Goal: Information Seeking & Learning: Learn about a topic

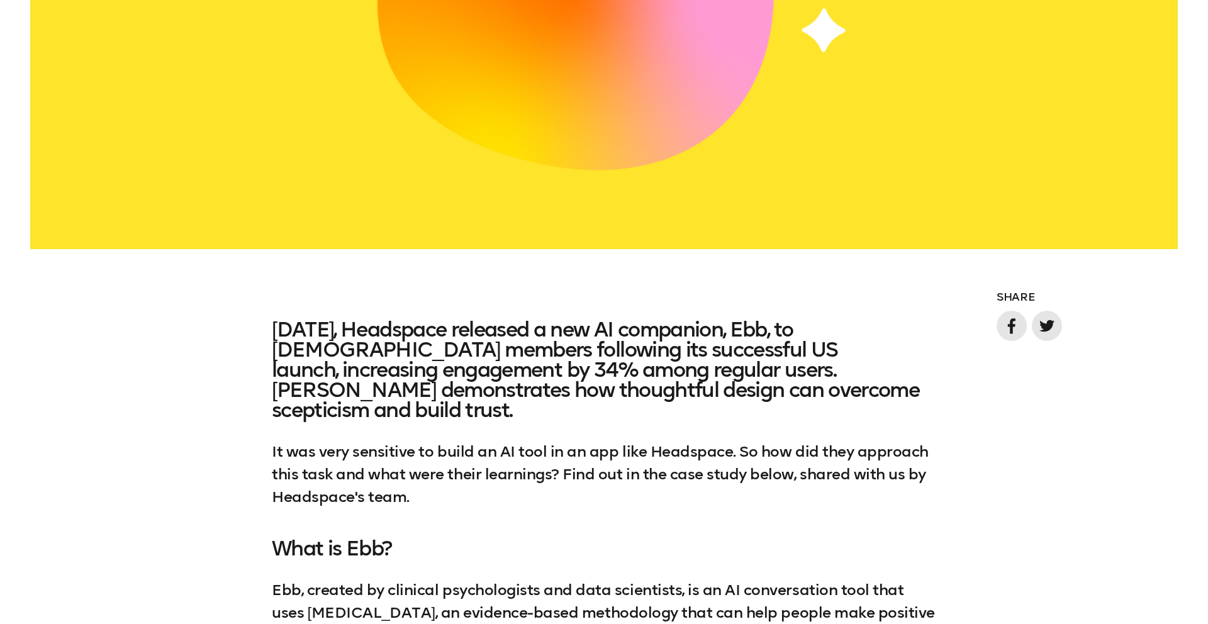
scroll to position [975, 0]
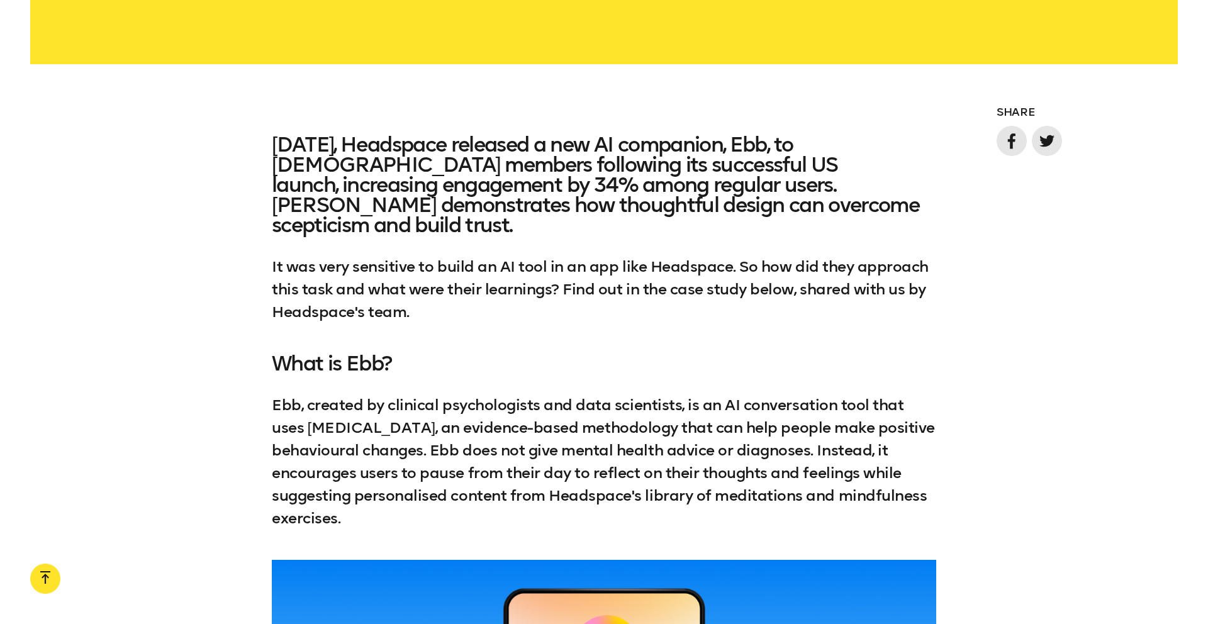
click at [249, 204] on div "[DATE], Headspace released a new AI companion, Ebb, to [DEMOGRAPHIC_DATA] membe…" at bounding box center [604, 229] width 1208 height 189
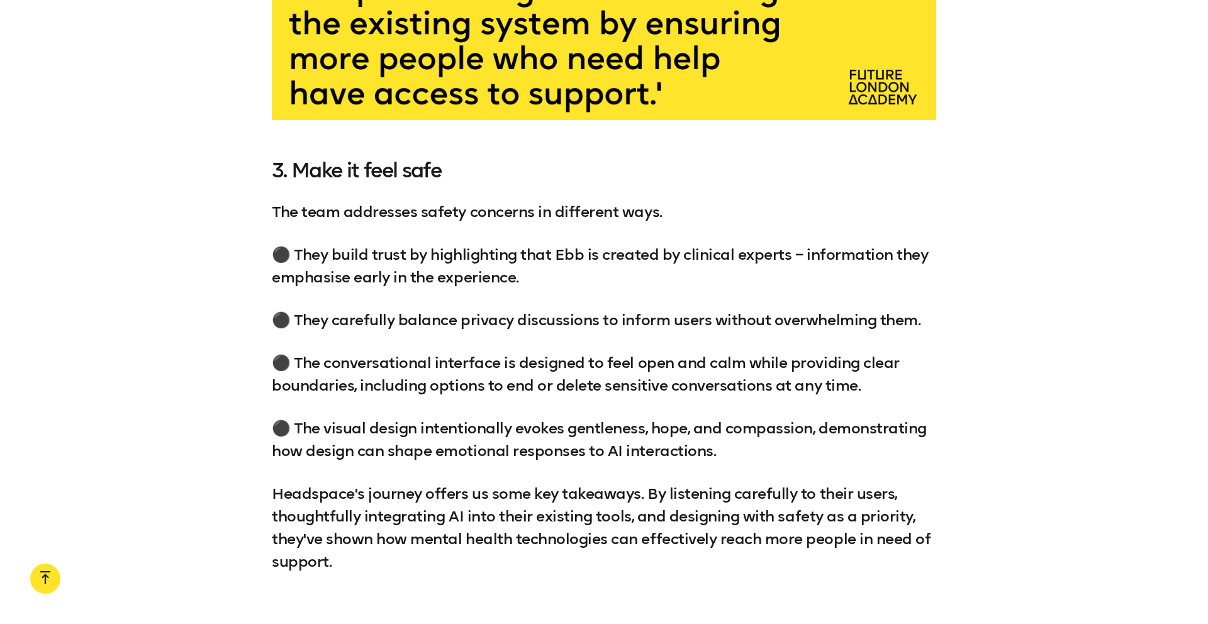
scroll to position [3058, 0]
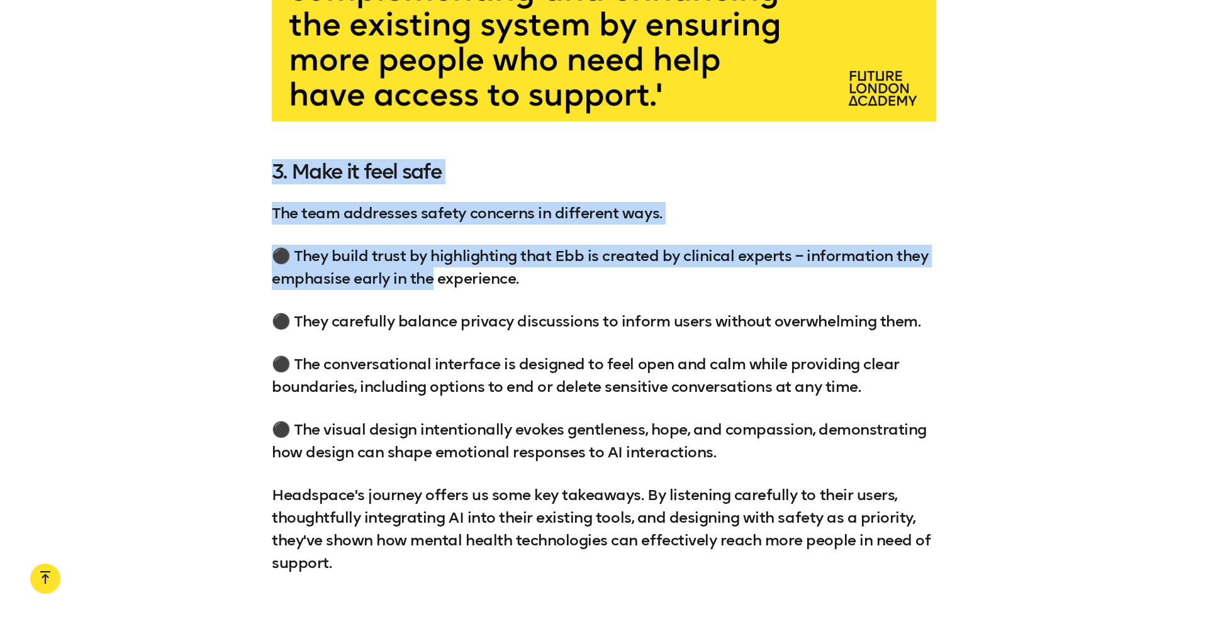
drag, startPoint x: 271, startPoint y: 154, endPoint x: 474, endPoint y: 284, distance: 241.4
click at [474, 284] on div "3. Make it feel safe The team addresses safety concerns in different ways. ⚫️ T…" at bounding box center [604, 368] width 1208 height 413
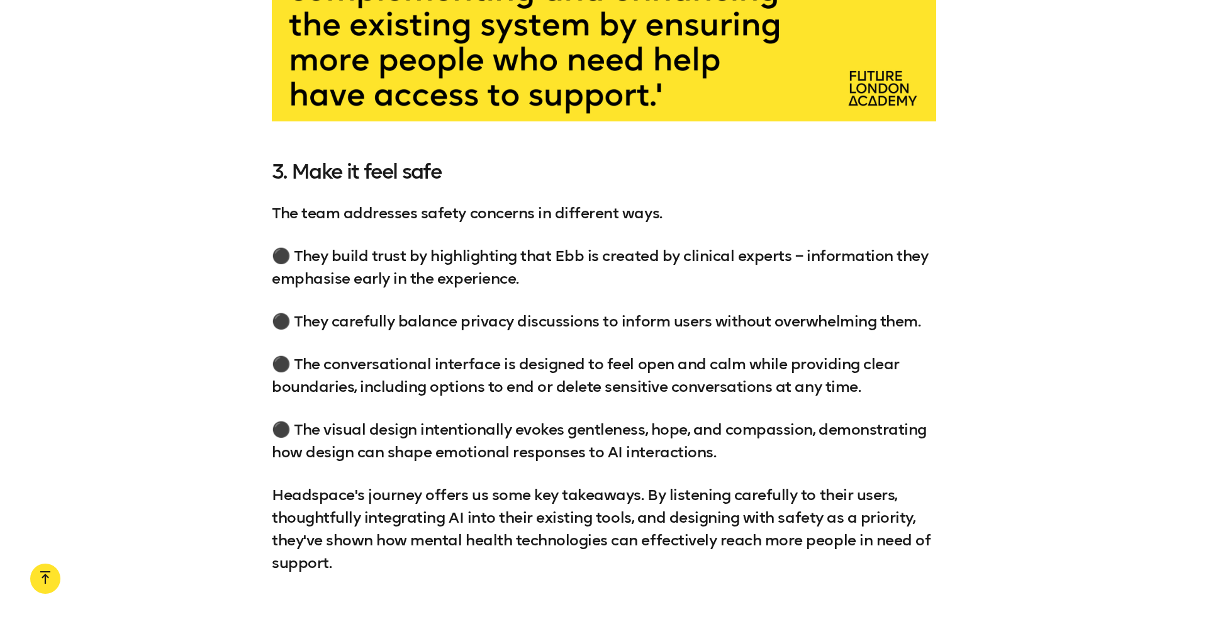
click at [306, 178] on div "3. Make it feel safe The team addresses safety concerns in different ways. ⚫️ T…" at bounding box center [604, 368] width 664 height 413
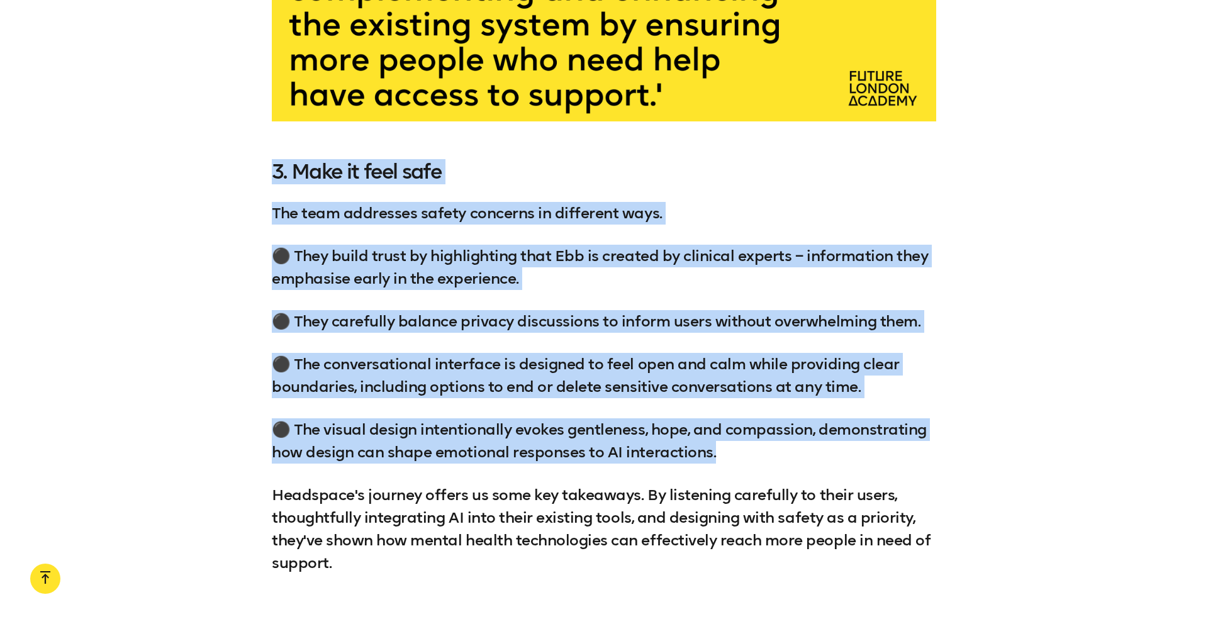
drag, startPoint x: 276, startPoint y: 155, endPoint x: 732, endPoint y: 430, distance: 532.1
click at [732, 430] on div "3. Make it feel safe The team addresses safety concerns in different ways. ⚫️ T…" at bounding box center [604, 368] width 664 height 413
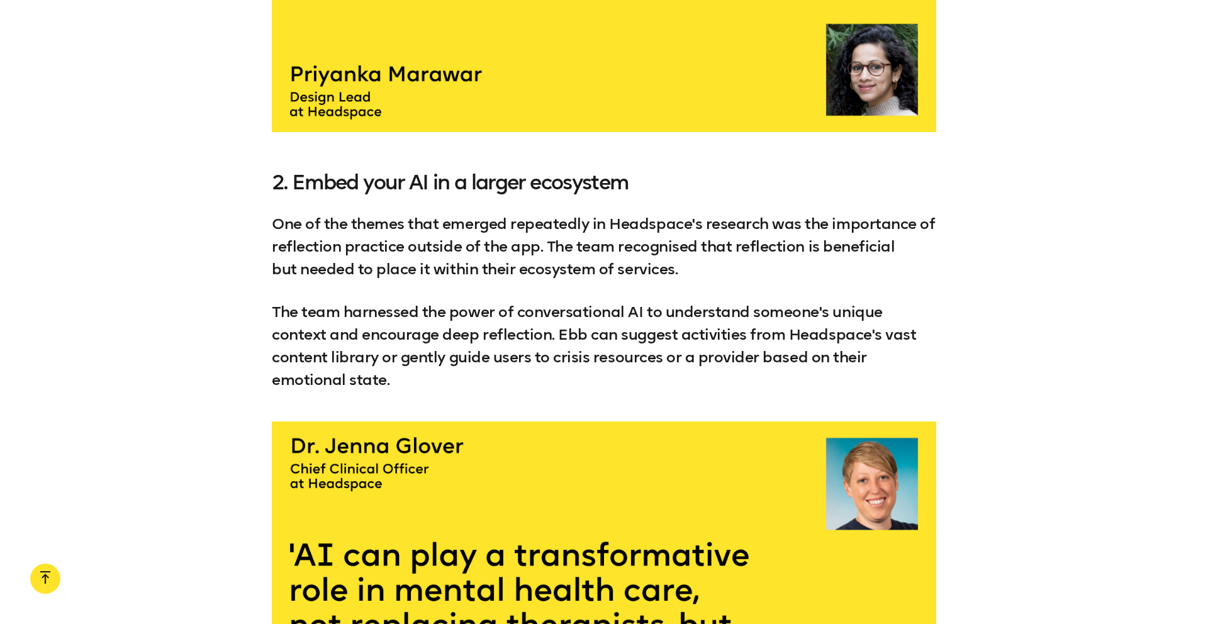
scroll to position [2356, 0]
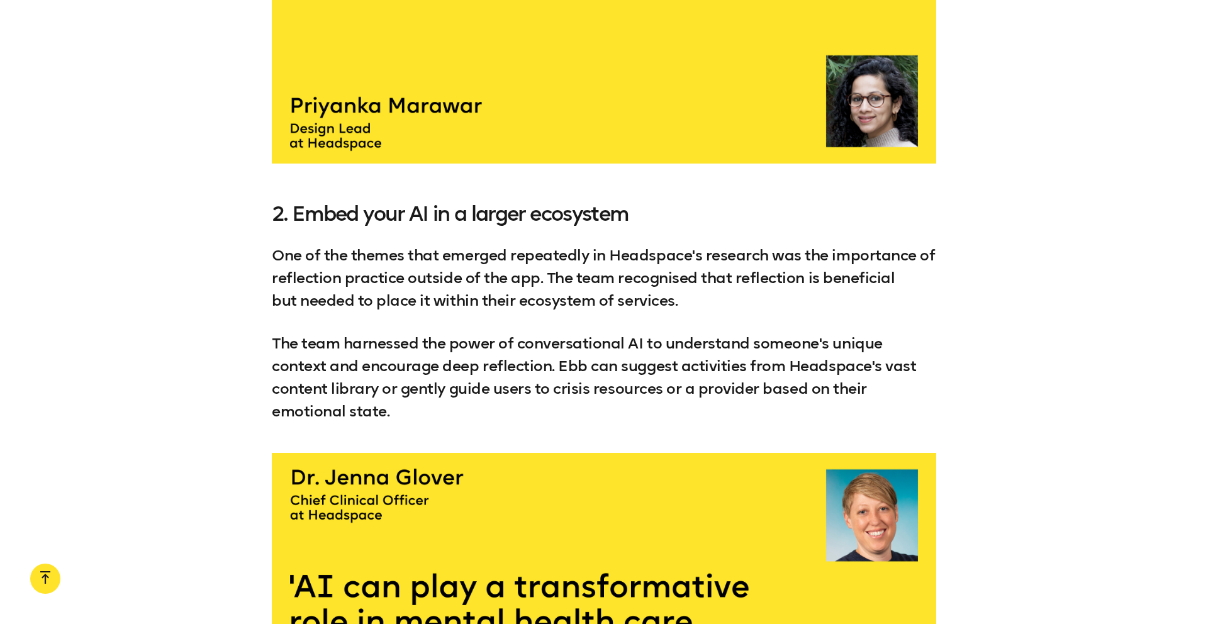
click at [454, 213] on div "2. Embed your AI in a larger ecosystem One of the themes that emerged repeatedl…" at bounding box center [604, 313] width 664 height 219
click at [453, 214] on div "2. Embed your AI in a larger ecosystem One of the themes that emerged repeatedl…" at bounding box center [604, 313] width 664 height 219
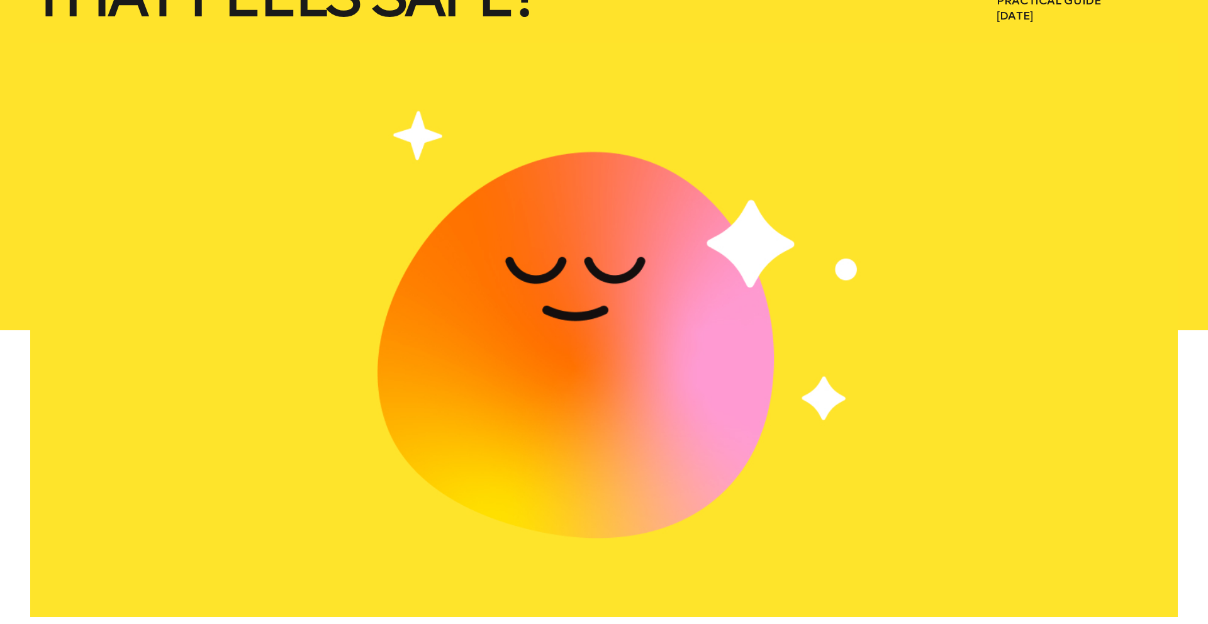
scroll to position [0, 0]
